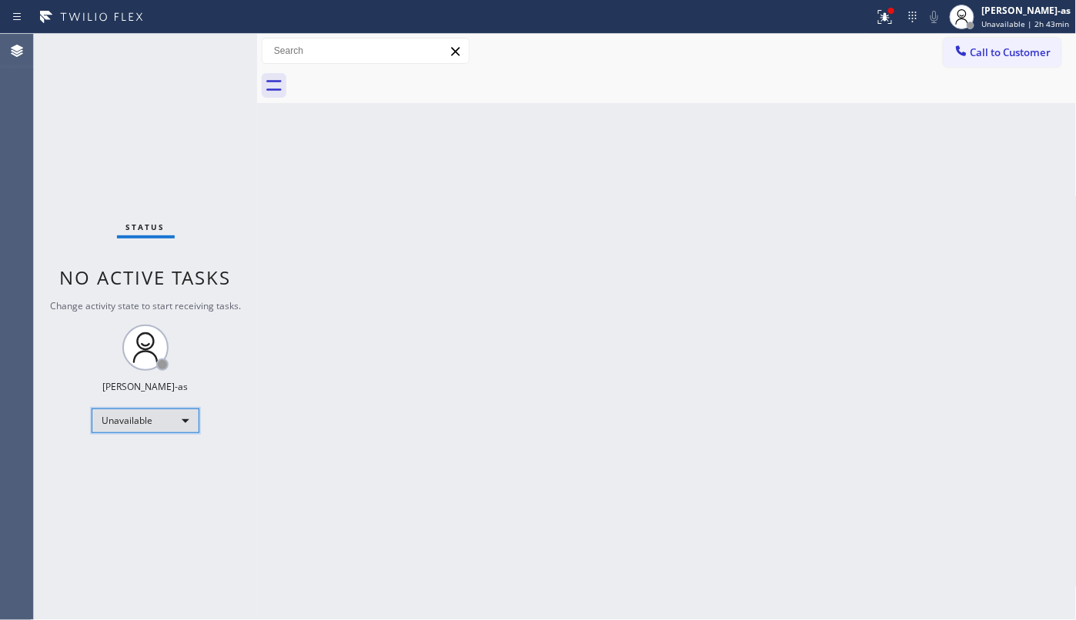
click at [149, 417] on div "Unavailable" at bounding box center [146, 421] width 108 height 25
click at [164, 489] on li "Unavailable" at bounding box center [144, 481] width 104 height 18
click at [142, 413] on div "Unavailable" at bounding box center [146, 421] width 108 height 25
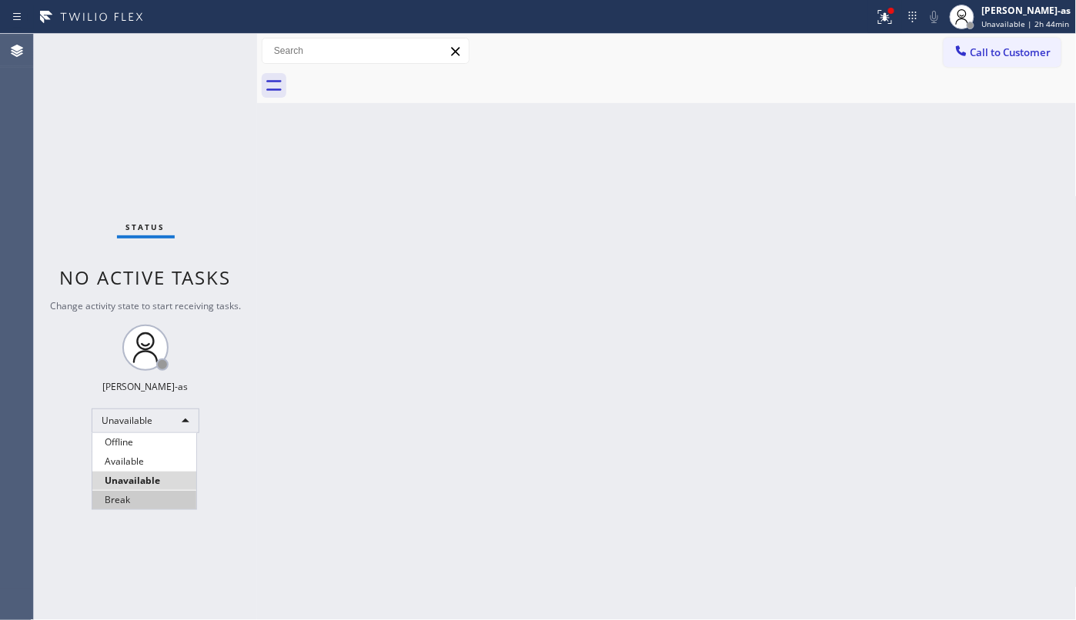
click at [163, 491] on li "Break" at bounding box center [144, 500] width 104 height 18
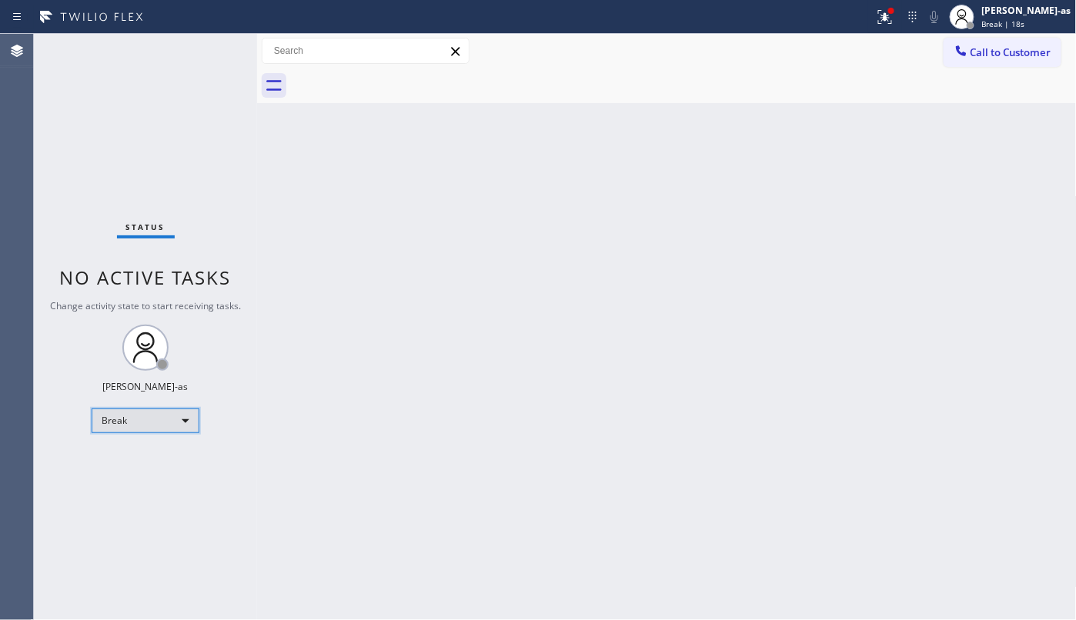
click at [149, 416] on div "Break" at bounding box center [146, 421] width 108 height 25
drag, startPoint x: 126, startPoint y: 474, endPoint x: 552, endPoint y: 410, distance: 430.3
click at [128, 469] on ul "Offline Available Unavailable Break" at bounding box center [144, 471] width 105 height 76
click at [154, 499] on li "Break" at bounding box center [144, 500] width 104 height 18
click at [157, 416] on div "Break" at bounding box center [146, 421] width 108 height 25
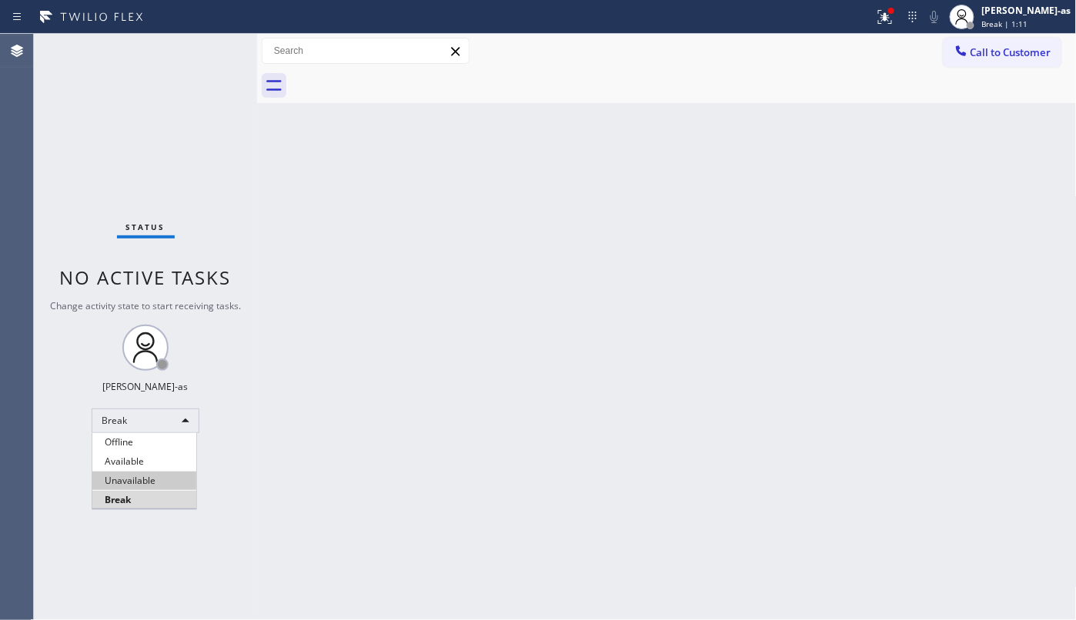
click at [157, 481] on li "Unavailable" at bounding box center [144, 481] width 104 height 18
click at [161, 423] on div "Break" at bounding box center [146, 421] width 108 height 25
click at [154, 502] on li "Break" at bounding box center [144, 500] width 104 height 18
drag, startPoint x: 142, startPoint y: 155, endPoint x: 151, endPoint y: 161, distance: 11.1
click at [142, 155] on div "Status No active tasks Change activity state to start receiving tasks. [PERSON_…" at bounding box center [145, 327] width 223 height 586
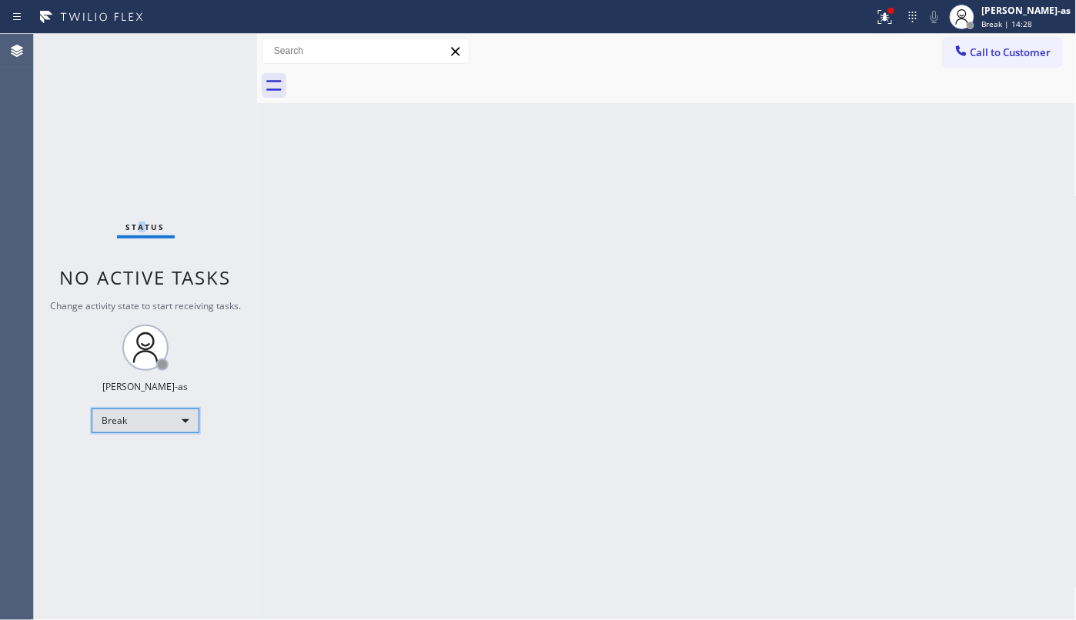
click at [115, 419] on div "Break" at bounding box center [146, 421] width 108 height 25
click at [136, 482] on li "Unavailable" at bounding box center [144, 481] width 104 height 18
click at [557, 490] on div "Back to Dashboard Change Sender ID Customers Technicians Select a contact Outbo…" at bounding box center [667, 327] width 820 height 586
click at [551, 363] on div "Back to Dashboard Change Sender ID Customers Technicians Select a contact Outbo…" at bounding box center [667, 327] width 820 height 586
drag, startPoint x: 175, startPoint y: 115, endPoint x: 174, endPoint y: 93, distance: 22.4
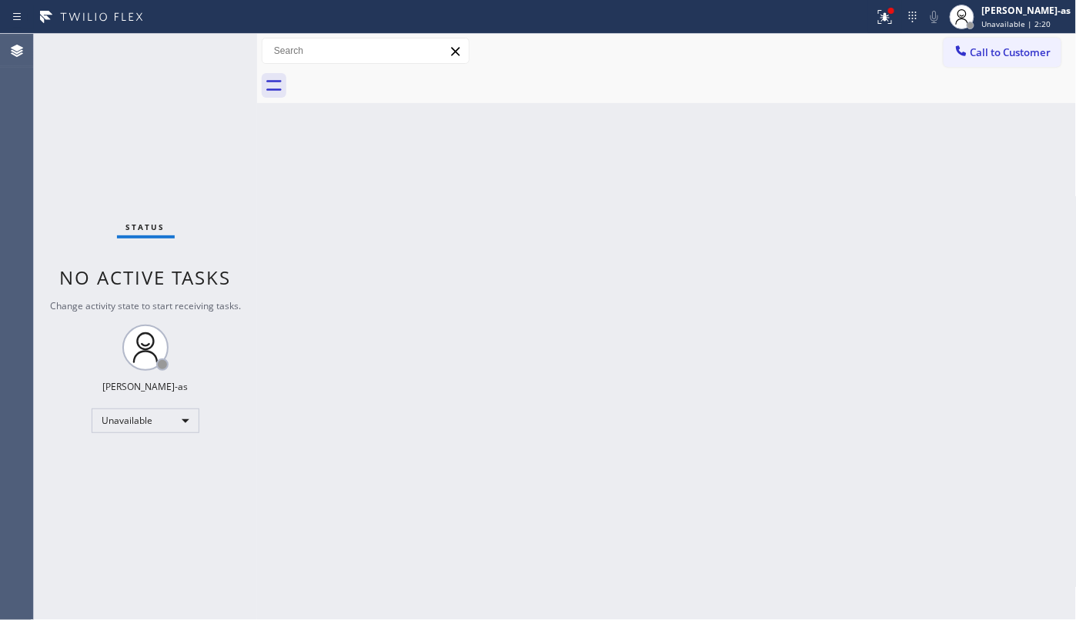
click at [173, 115] on div "Status No active tasks Change activity state to start receiving tasks. [PERSON_…" at bounding box center [145, 327] width 223 height 586
click at [288, 249] on div "Back to Dashboard Change Sender ID Customers Technicians Select a contact Outbo…" at bounding box center [667, 327] width 820 height 586
click at [351, 386] on div "Back to Dashboard Change Sender ID Customers Technicians Select a contact Outbo…" at bounding box center [667, 327] width 820 height 586
click at [164, 413] on div "Unavailable" at bounding box center [146, 421] width 108 height 25
click at [143, 447] on li "Offline" at bounding box center [144, 442] width 104 height 18
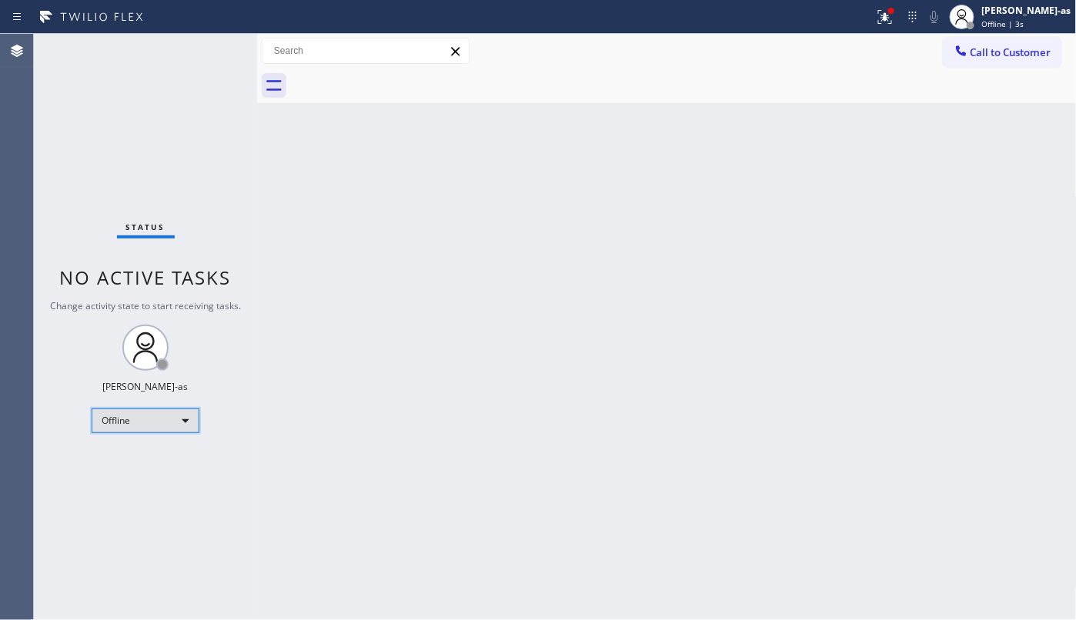
click at [170, 417] on div "Offline" at bounding box center [146, 421] width 108 height 25
click at [149, 479] on li "Unavailable" at bounding box center [144, 481] width 104 height 18
click at [342, 460] on div "Back to Dashboard Change Sender ID Customers Technicians Select a contact Outbo…" at bounding box center [667, 327] width 820 height 586
click at [526, 512] on div "Back to Dashboard Change Sender ID Customers Technicians Select a contact Outbo…" at bounding box center [667, 327] width 820 height 586
click at [466, 254] on div "Back to Dashboard Change Sender ID Customers Technicians Select a contact Outbo…" at bounding box center [667, 327] width 820 height 586
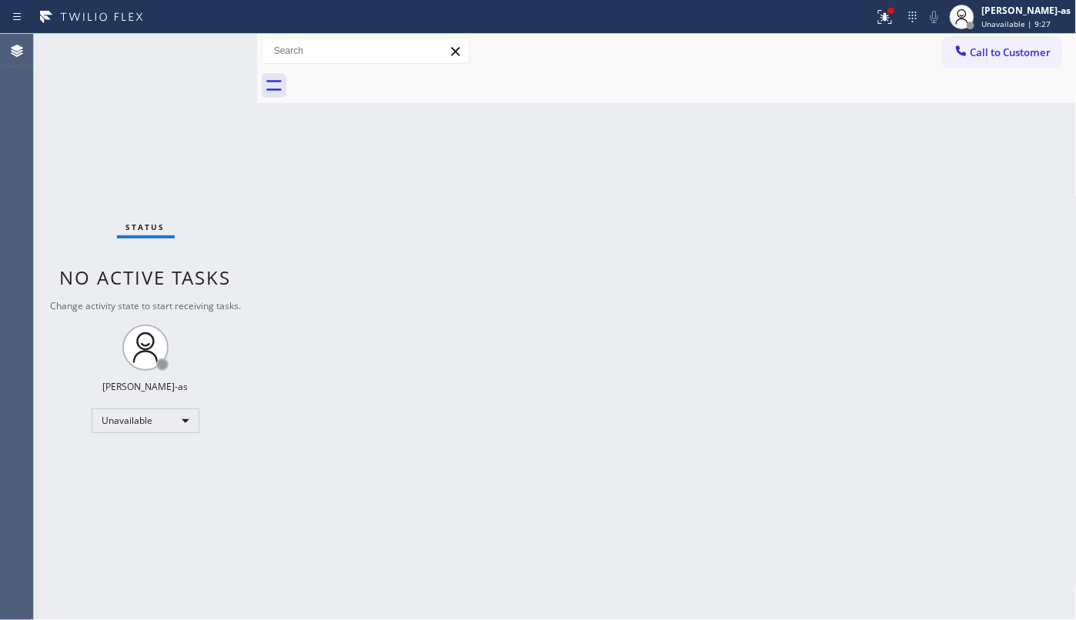
click at [309, 140] on div "Back to Dashboard Change Sender ID Customers Technicians Select a contact Outbo…" at bounding box center [667, 327] width 820 height 586
click at [974, 25] on div at bounding box center [970, 26] width 8 height 8
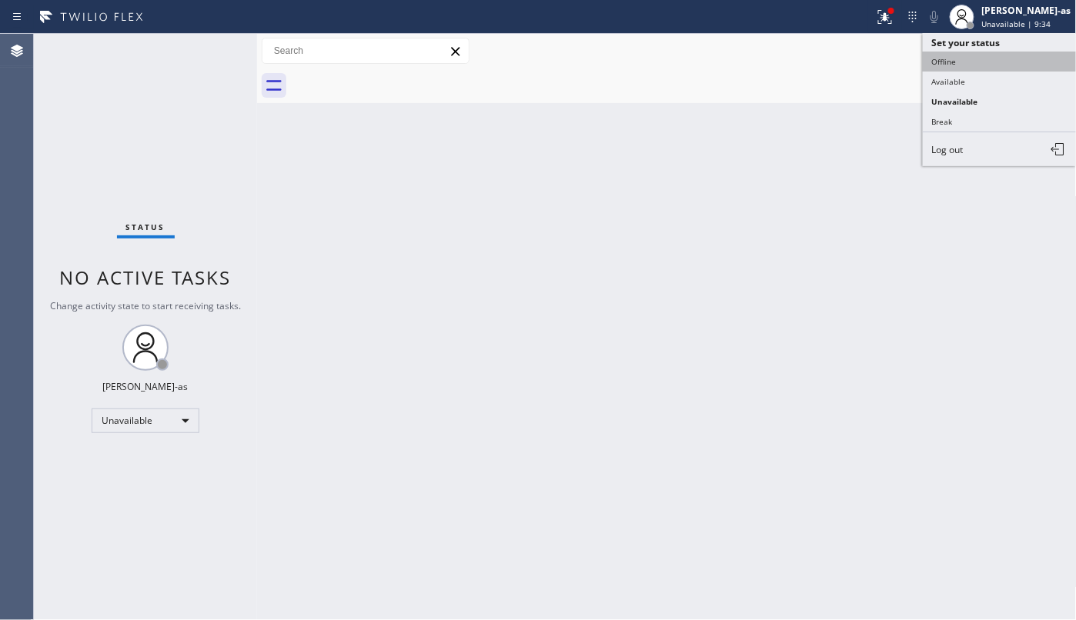
click at [950, 60] on button "Offline" at bounding box center [1000, 62] width 154 height 20
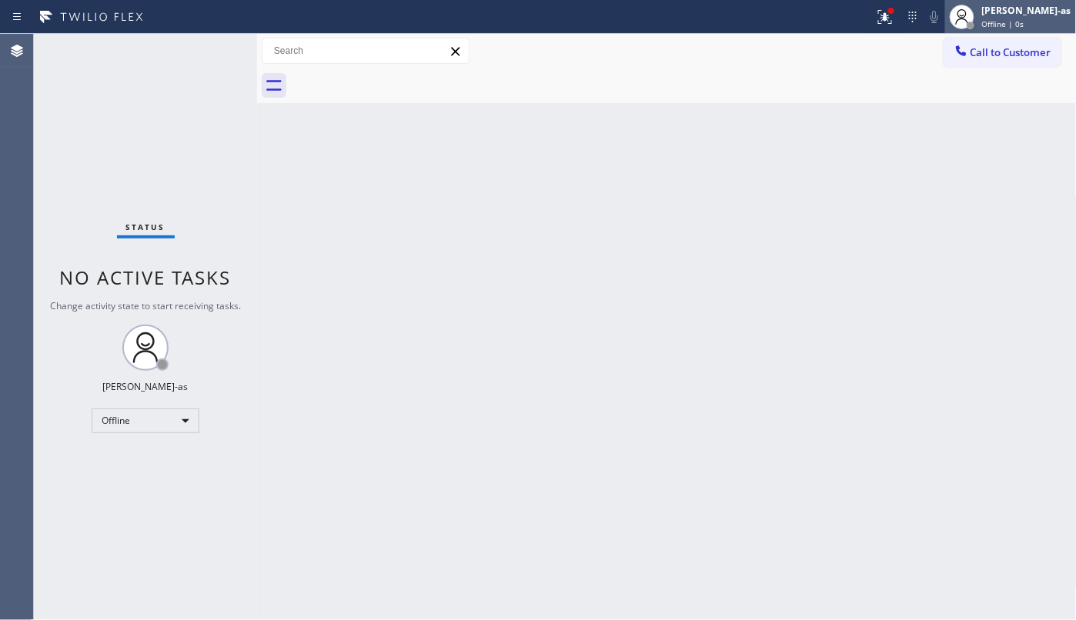
click at [979, 22] on div at bounding box center [962, 17] width 34 height 34
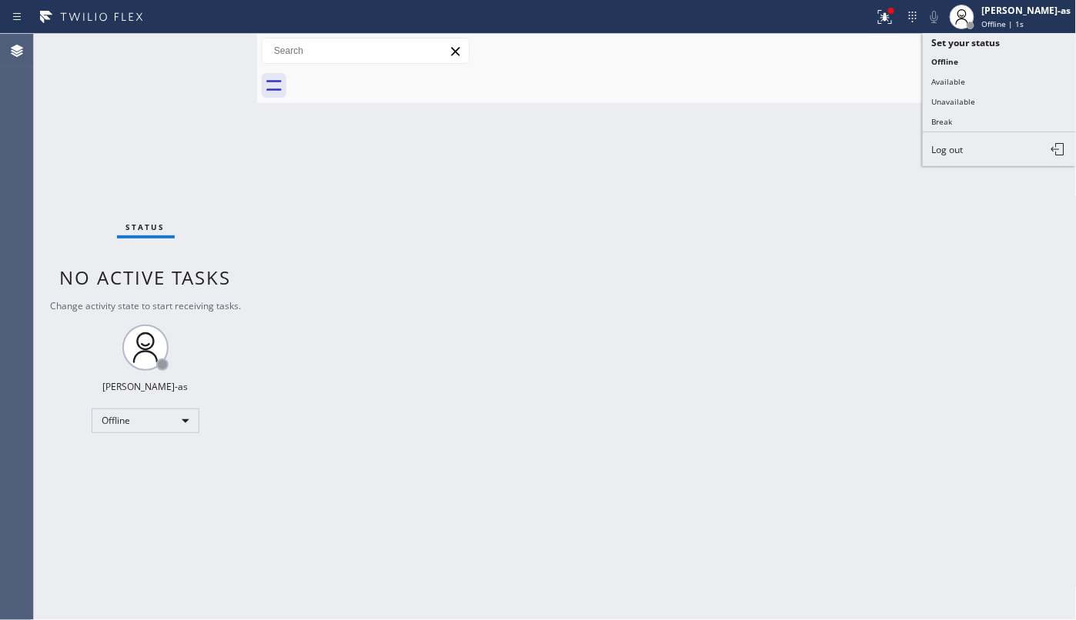
drag, startPoint x: 953, startPoint y: 154, endPoint x: 965, endPoint y: 155, distance: 12.4
click at [953, 155] on button "Log out" at bounding box center [1000, 149] width 154 height 34
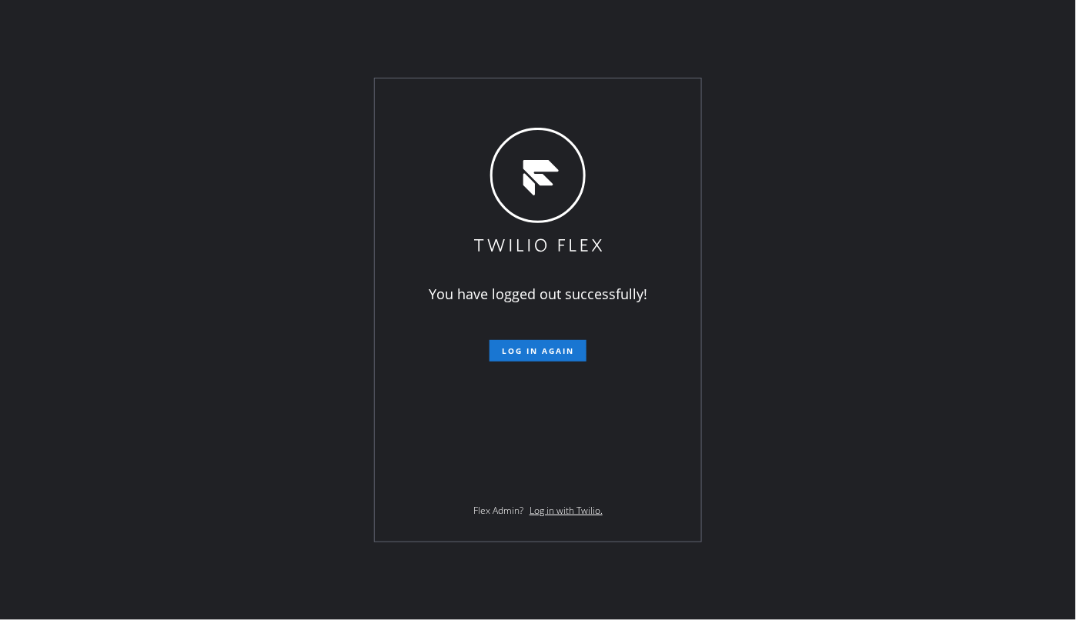
drag, startPoint x: 260, startPoint y: 231, endPoint x: 262, endPoint y: 220, distance: 11.0
click at [260, 231] on div "You have logged out successfully! Log in again Flex Admin? Log in with Twilio." at bounding box center [538, 310] width 1076 height 620
click at [259, 395] on div "You have logged out successfully! Log in again Flex Admin? Log in with Twilio." at bounding box center [538, 310] width 1076 height 620
click at [145, 262] on div "You have logged out successfully! Log in again Flex Admin? Log in with Twilio." at bounding box center [538, 310] width 1076 height 620
